Goal: Information Seeking & Learning: Stay updated

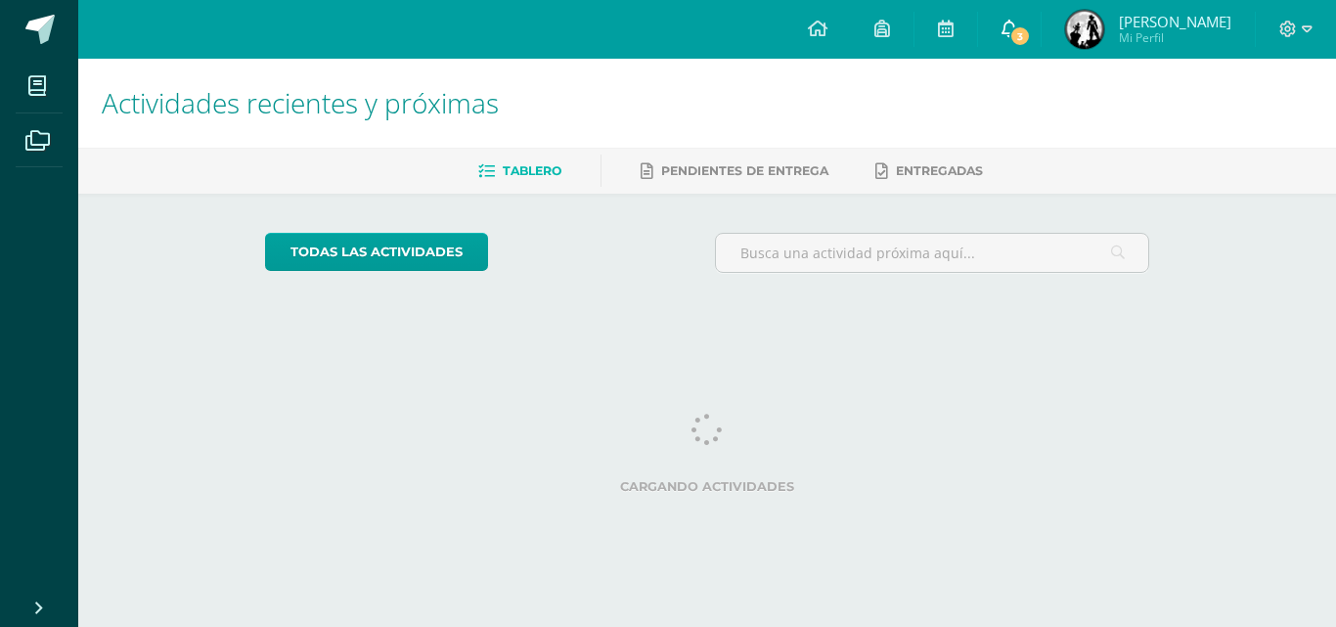
click at [1009, 52] on link "3" at bounding box center [1009, 29] width 63 height 59
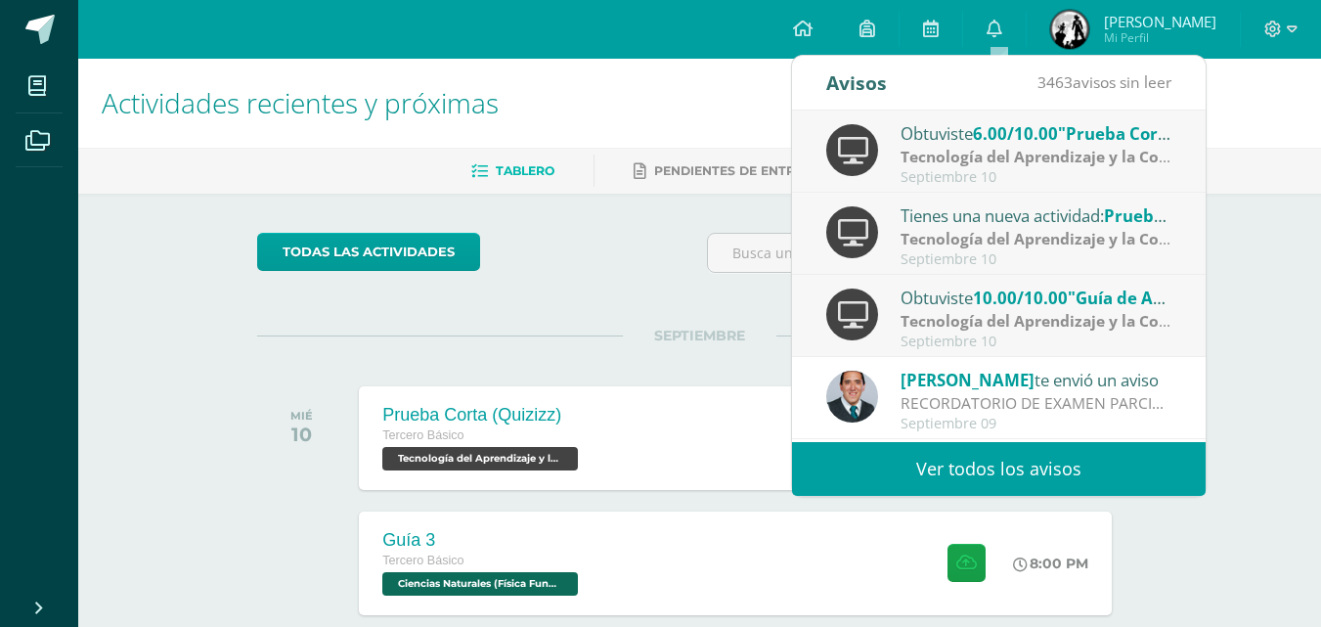
drag, startPoint x: 701, startPoint y: 98, endPoint x: 435, endPoint y: 3, distance: 282.4
click at [687, 108] on h1 "Actividades recientes y próximas" at bounding box center [700, 103] width 1196 height 89
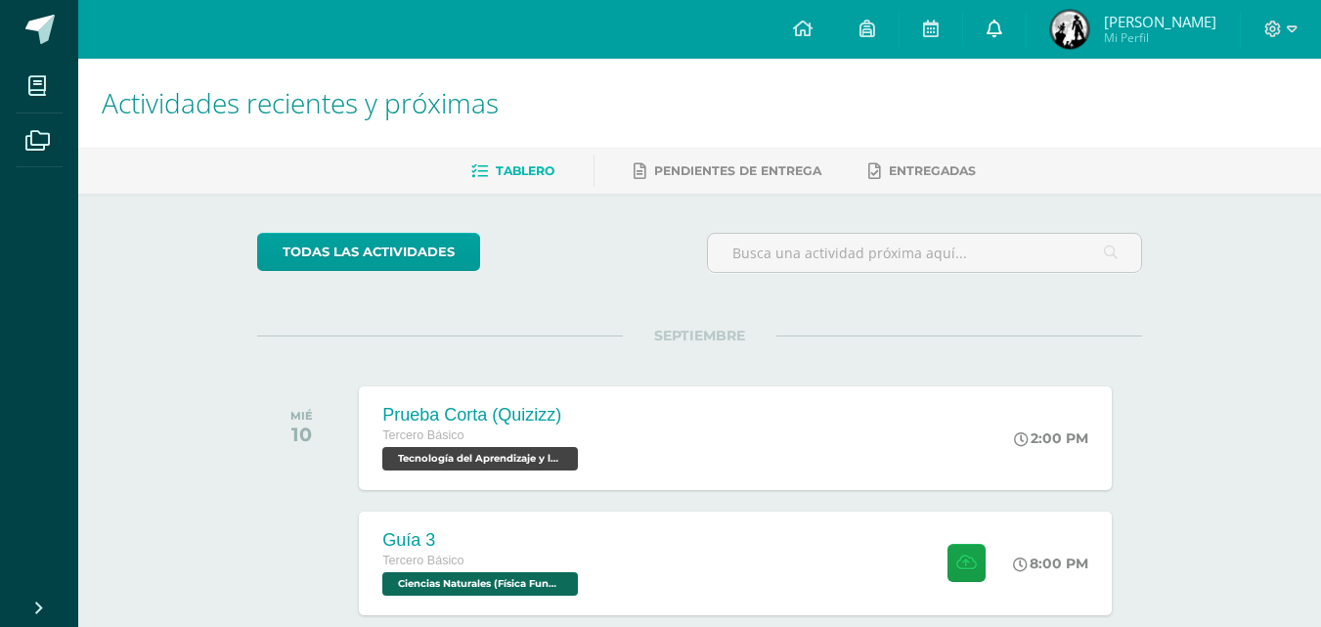
click at [982, 45] on link "0" at bounding box center [994, 29] width 63 height 59
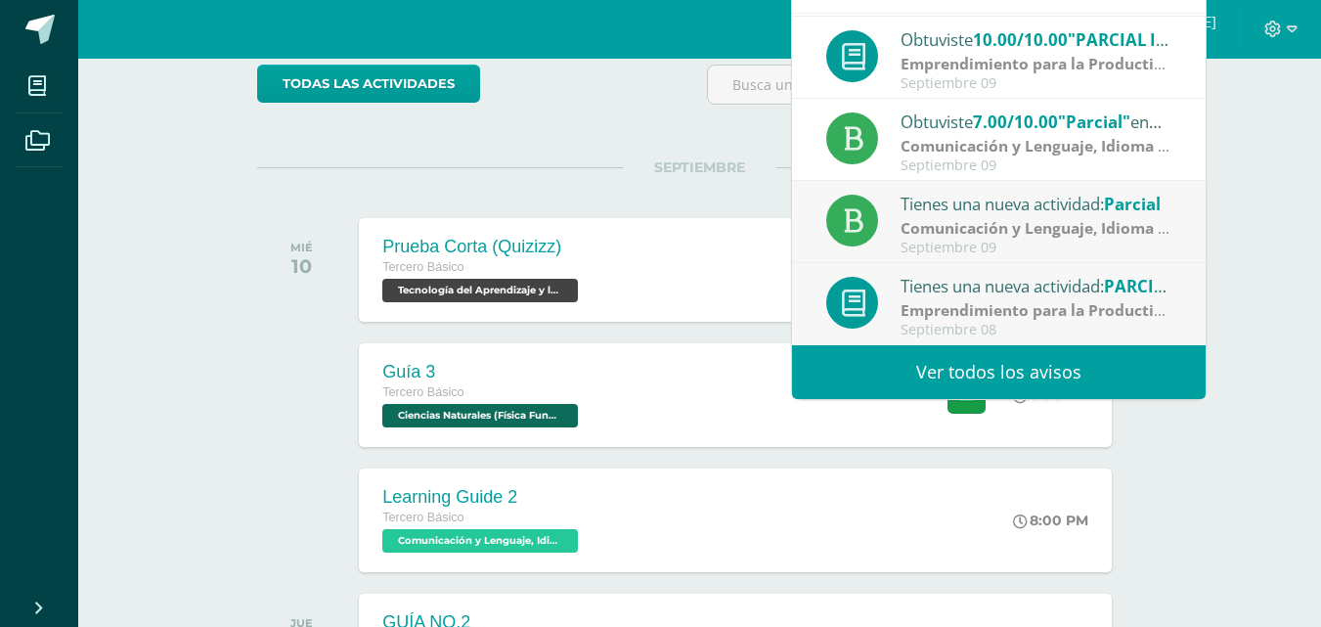
scroll to position [293, 0]
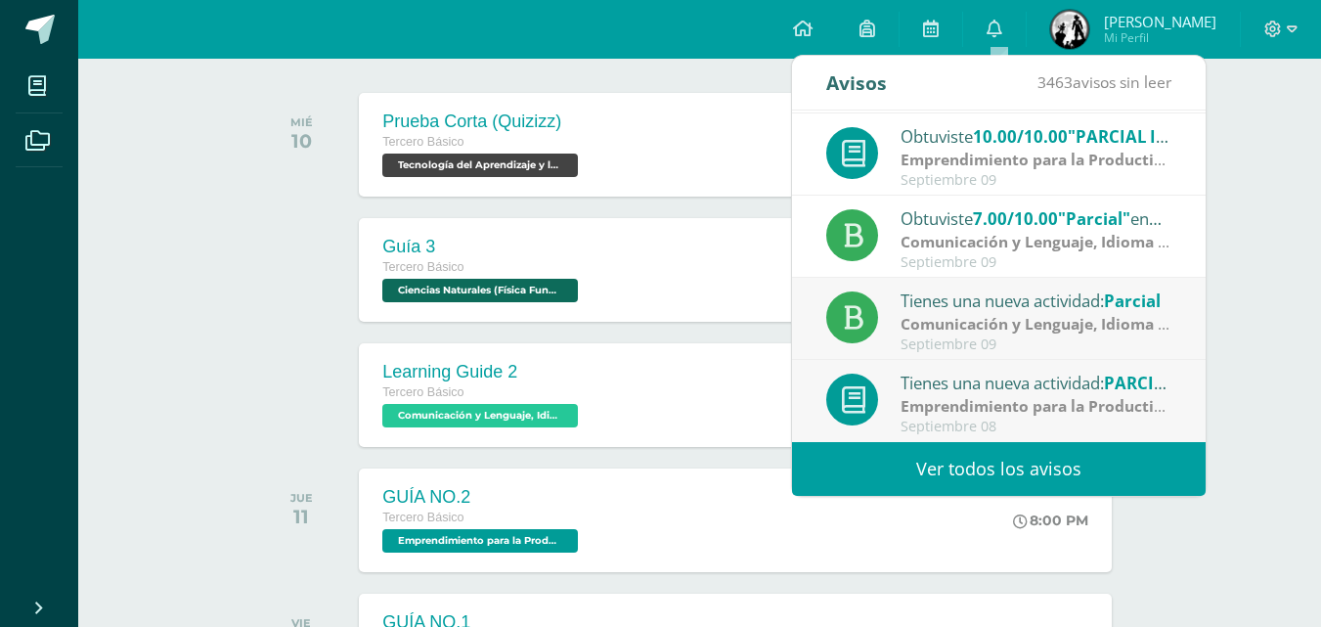
click at [940, 457] on link "Ver todos los avisos" at bounding box center [999, 469] width 414 height 54
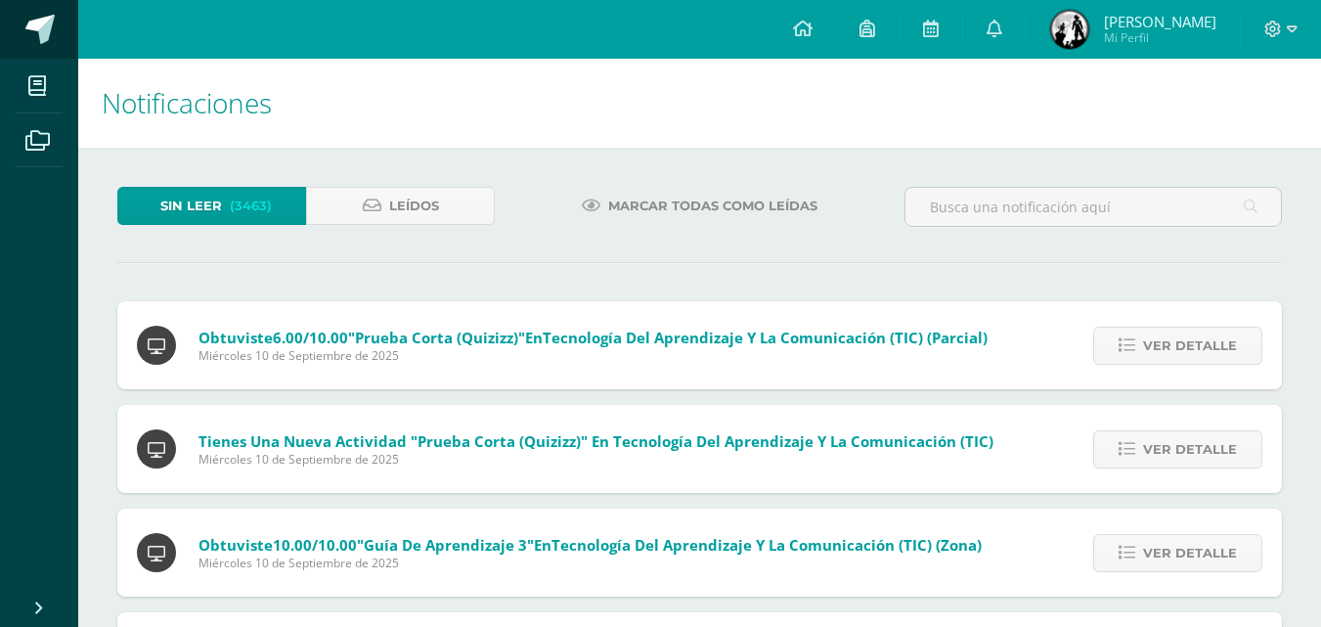
click at [49, 25] on span at bounding box center [39, 29] width 29 height 29
